Goal: Task Accomplishment & Management: Manage account settings

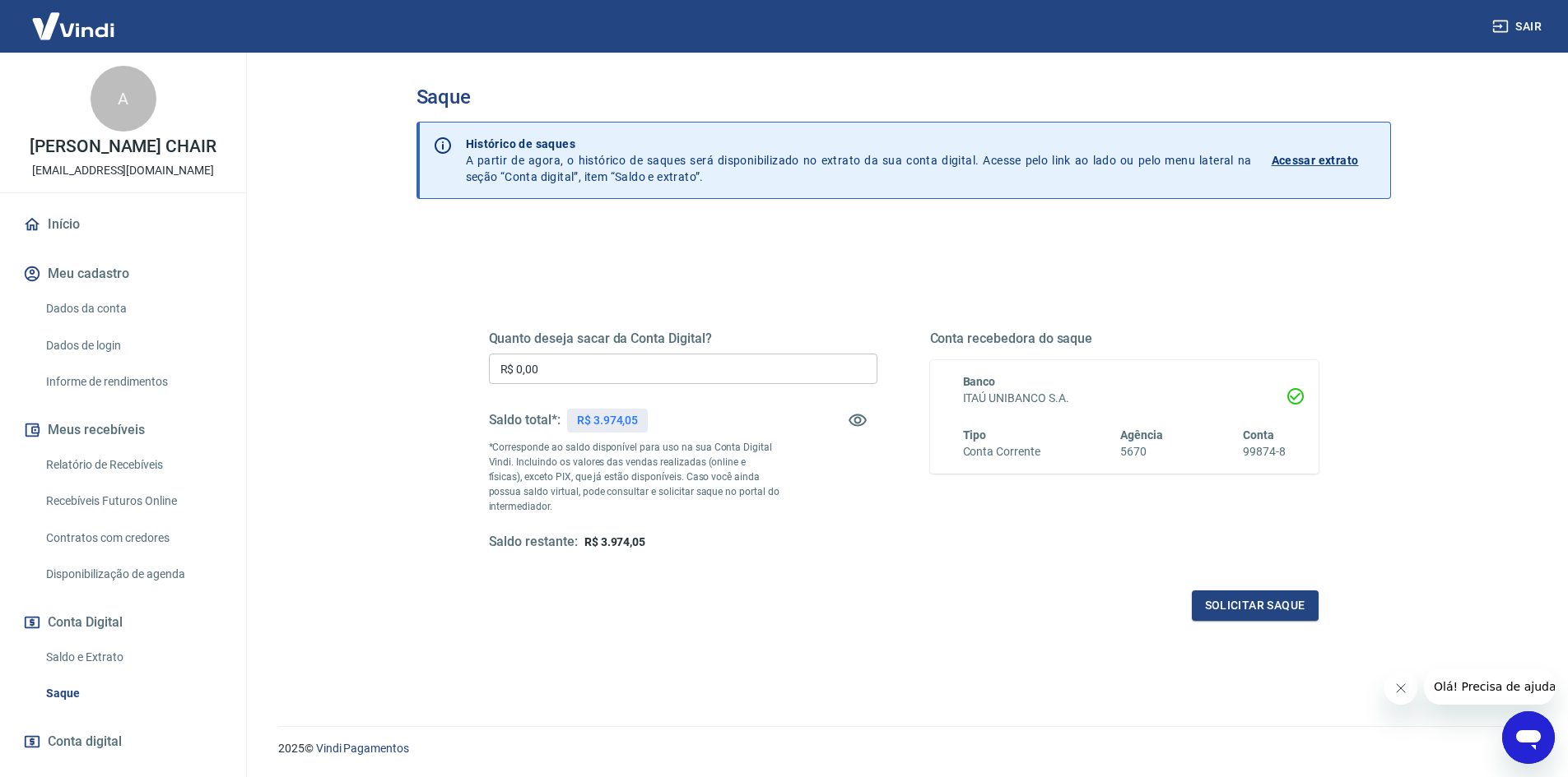
click at [600, 418] on p "R$ 3.974,05" at bounding box center [607, 420] width 61 height 18
copy p "3.974,05"
click at [542, 364] on input "R$ 0,00" at bounding box center [682, 369] width 389 height 31
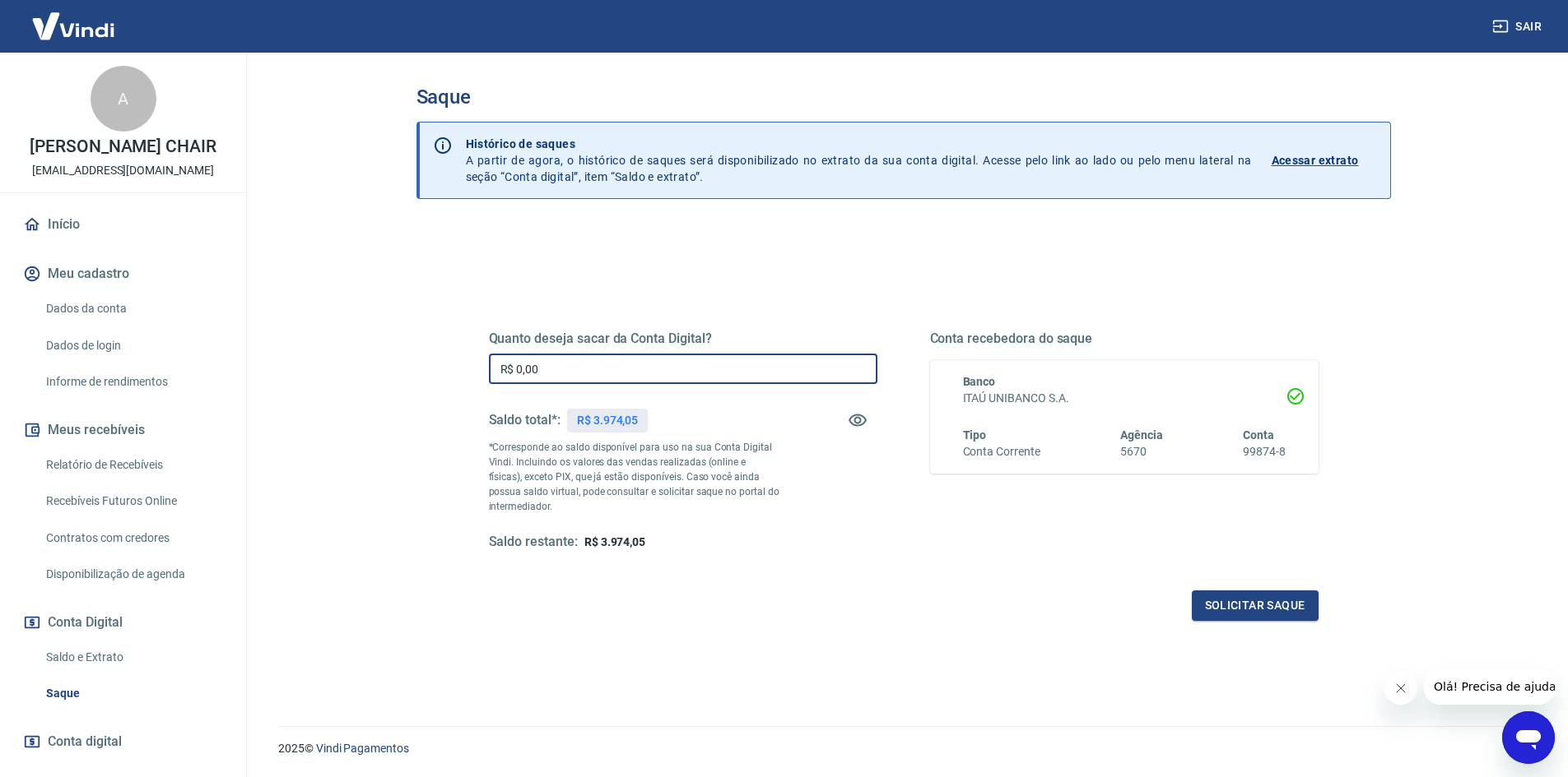
paste input "3.974,05"
type input "R$ 3.974,05"
click at [1269, 606] on button "Solicitar saque" at bounding box center [1255, 606] width 127 height 31
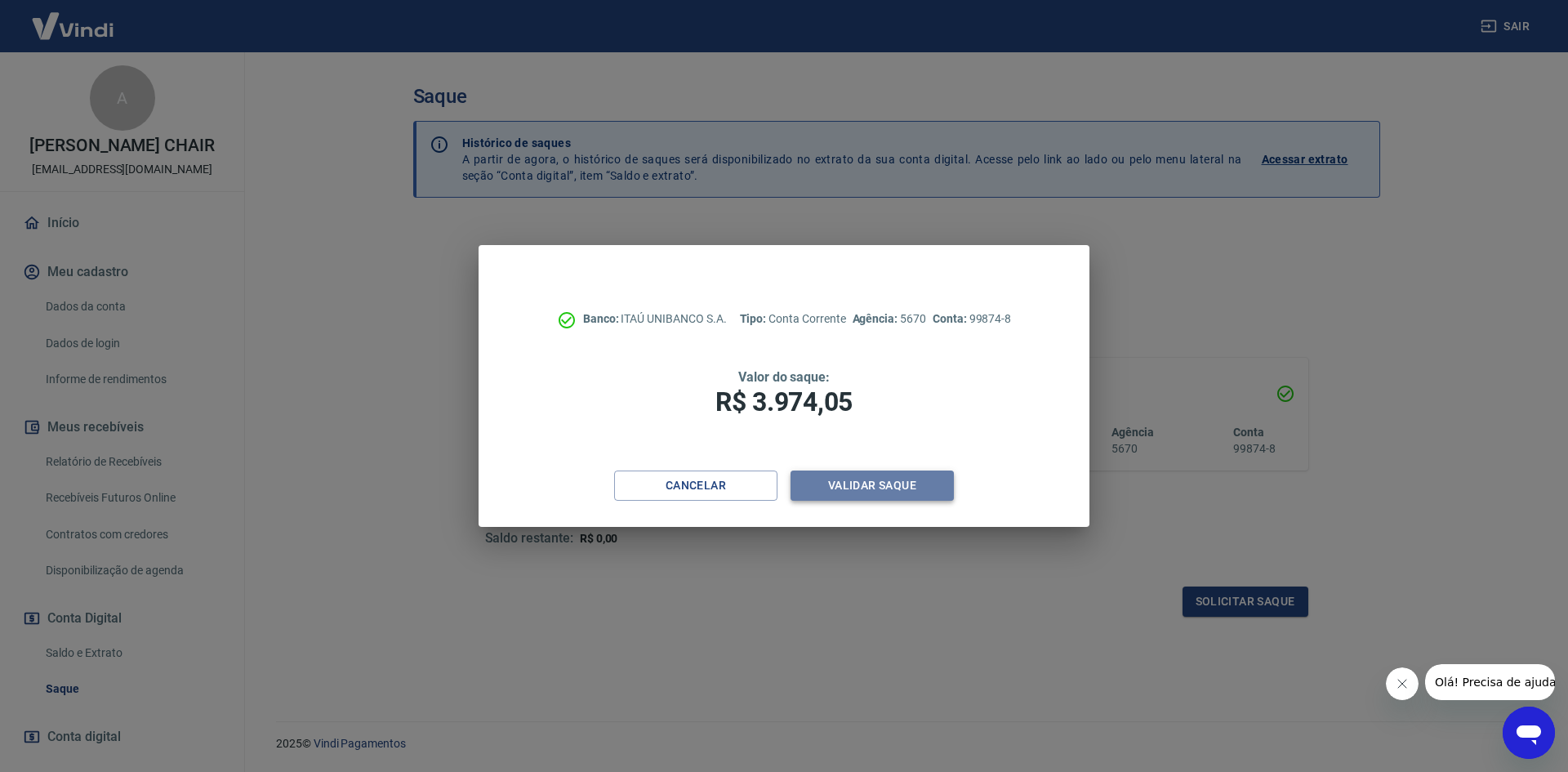
click at [875, 492] on button "Validar saque" at bounding box center [872, 486] width 164 height 31
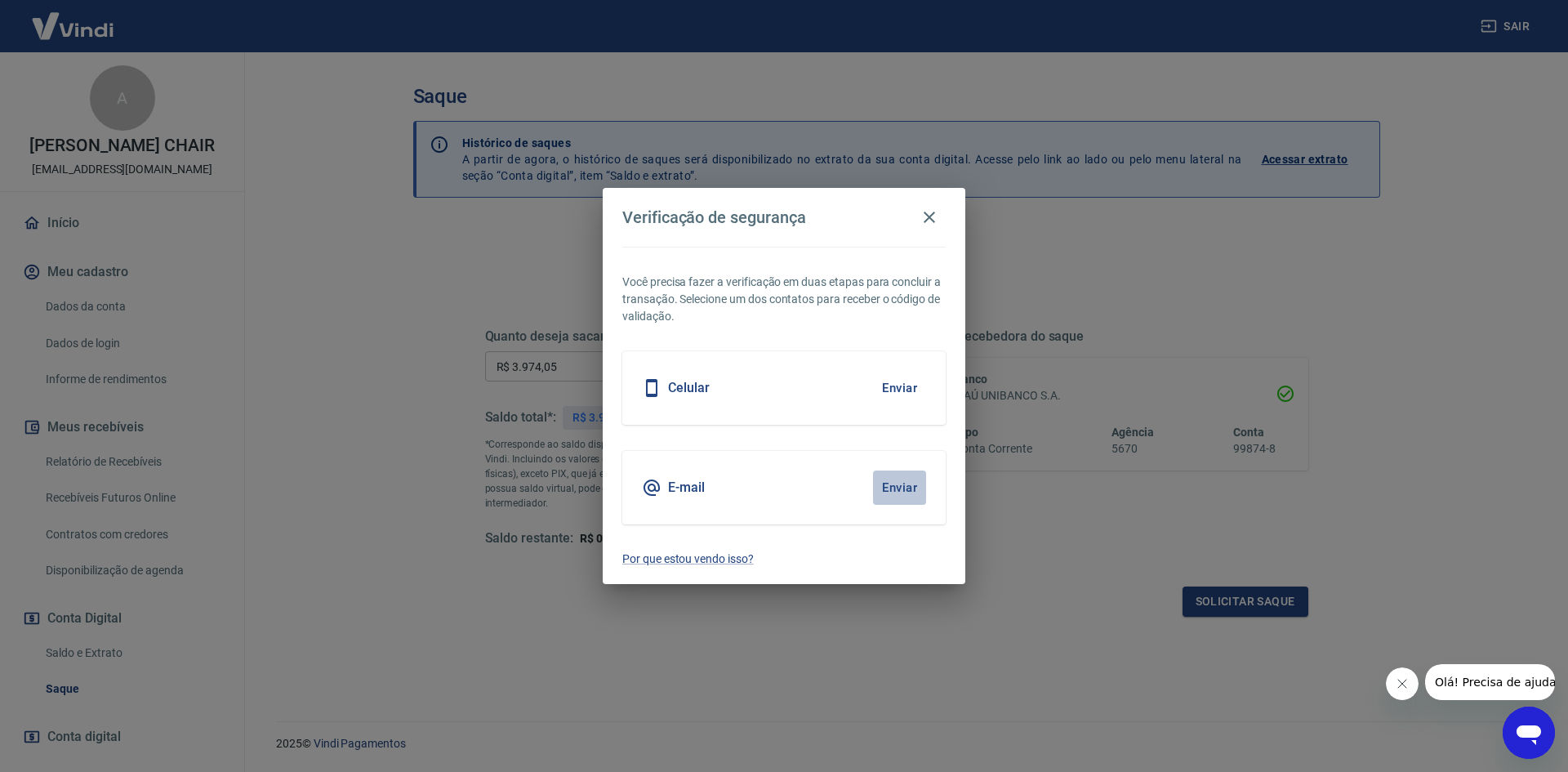
click at [875, 492] on button "Enviar" at bounding box center [899, 488] width 53 height 34
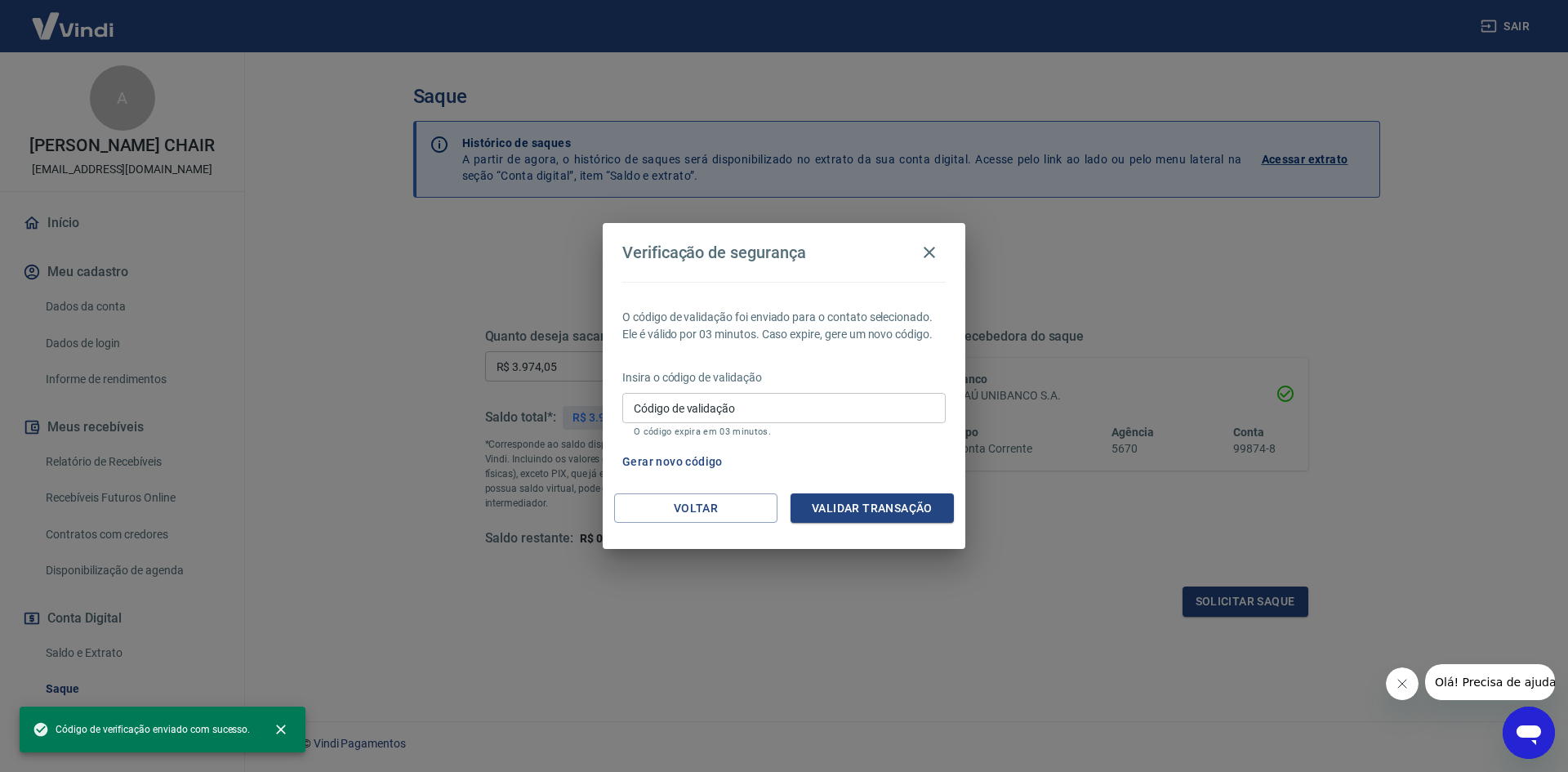
click at [665, 399] on div "Código de validação Código de validação O código expira em 03 minutos." at bounding box center [784, 416] width 324 height 44
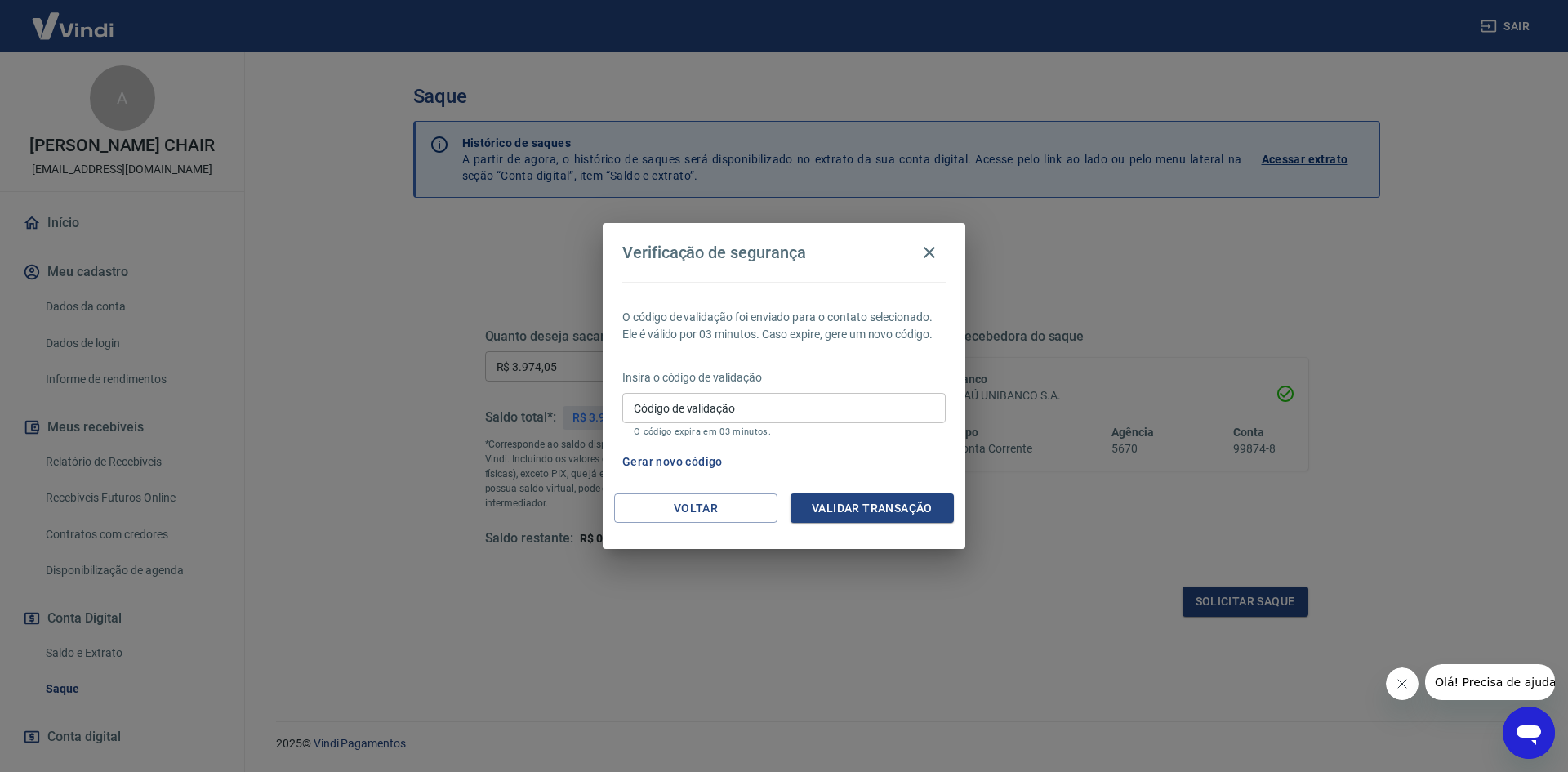
click at [743, 417] on input "Código de validação" at bounding box center [784, 408] width 324 height 31
paste input "740456"
type input "740456"
click at [900, 501] on button "Validar transação" at bounding box center [872, 508] width 164 height 31
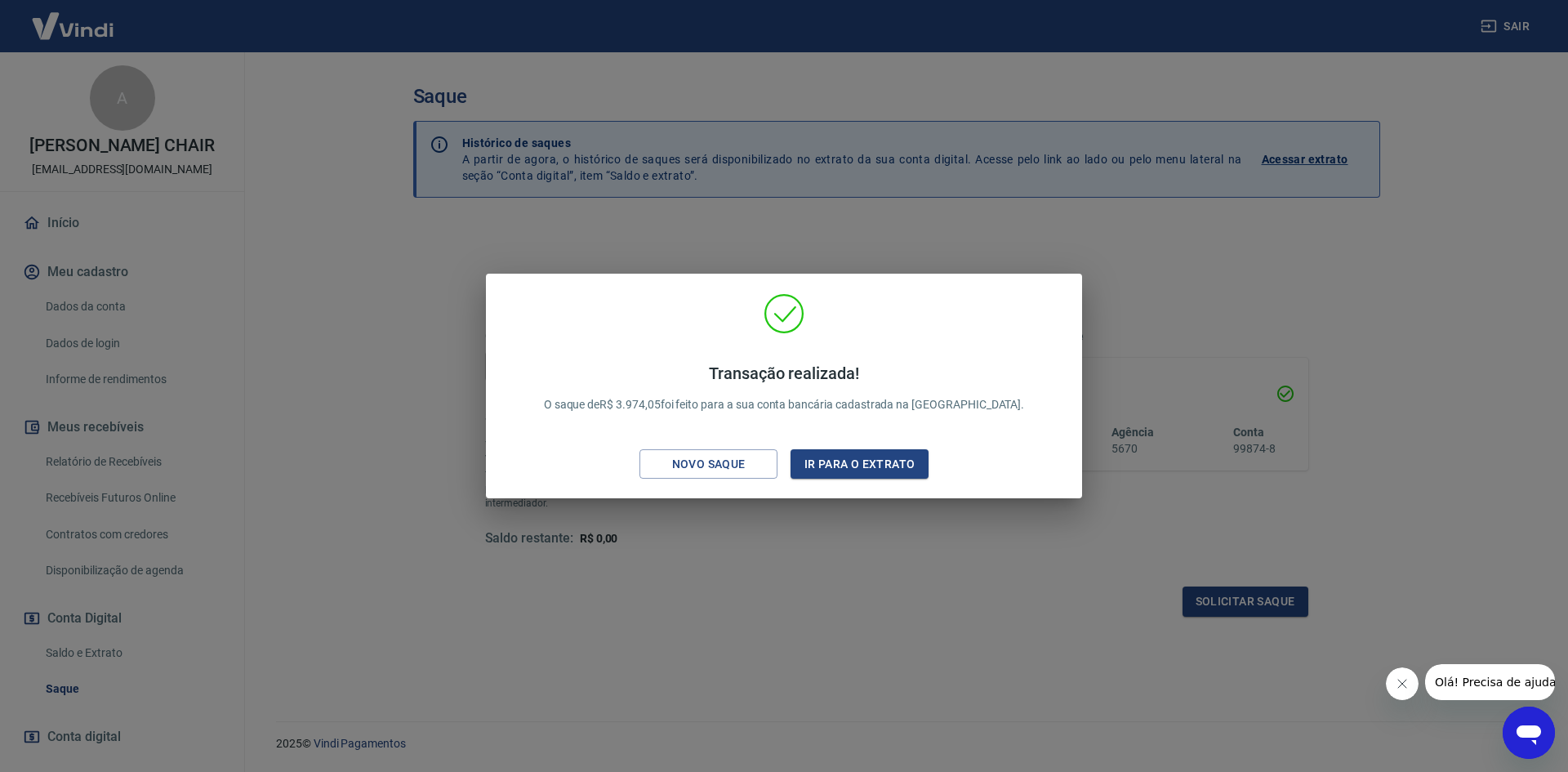
click at [928, 262] on div "Transação realizada! O saque de R$ 3.974,05 foi feito para a sua conta bancária…" at bounding box center [784, 386] width 1568 height 772
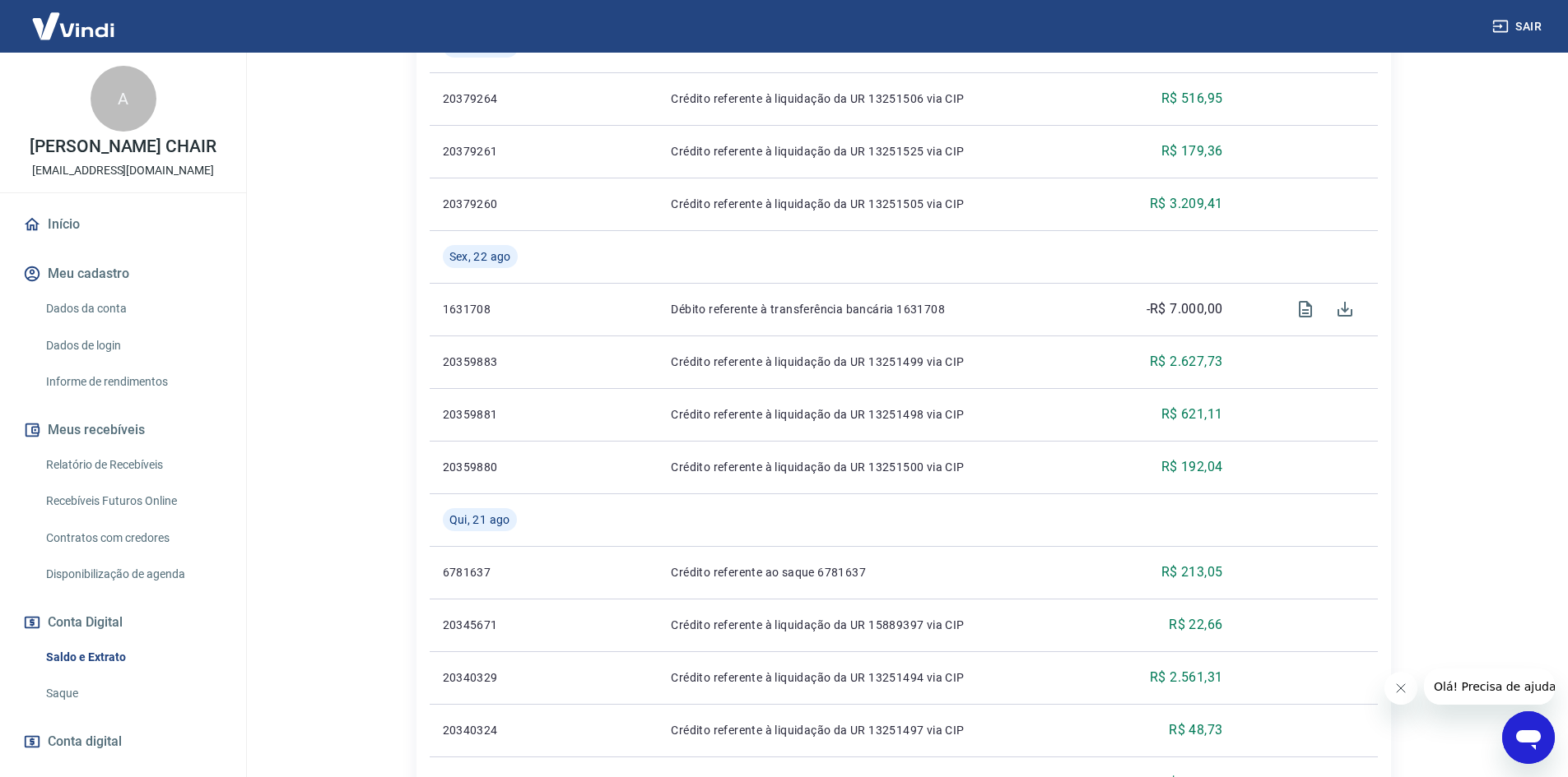
scroll to position [494, 0]
